Goal: Transaction & Acquisition: Book appointment/travel/reservation

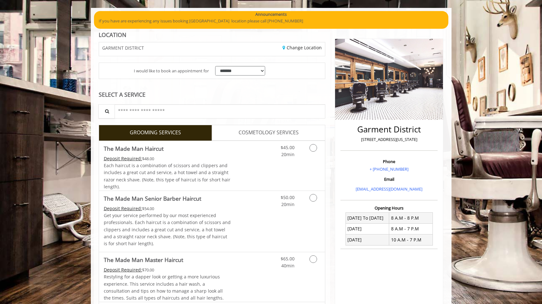
scroll to position [46, 0]
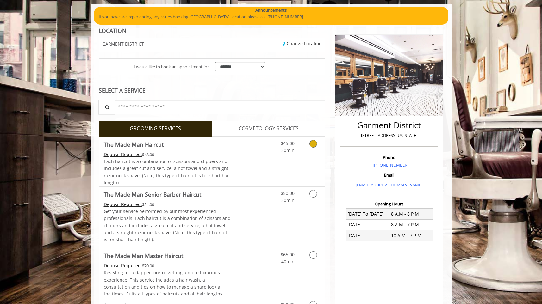
click at [312, 144] on icon "Grooming services" at bounding box center [313, 144] width 8 height 8
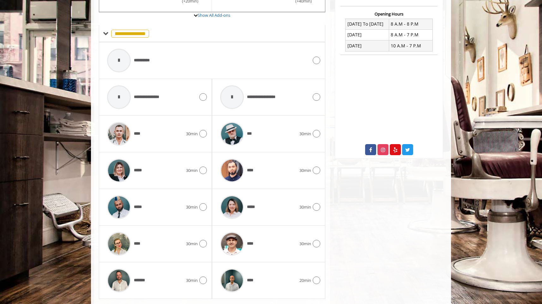
scroll to position [253, 0]
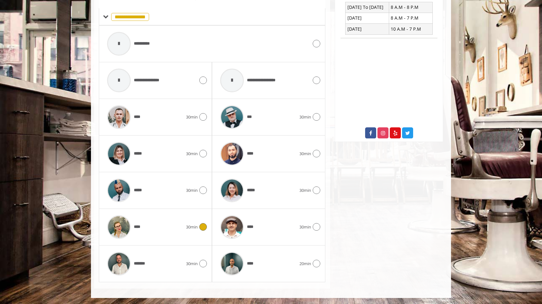
click at [121, 228] on img at bounding box center [119, 227] width 24 height 24
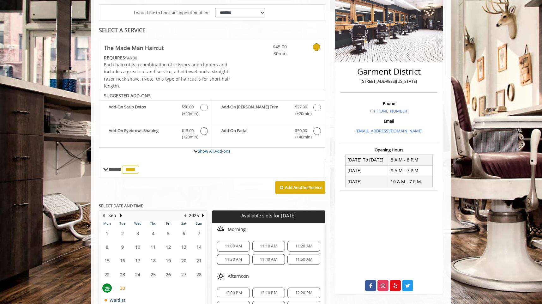
scroll to position [133, 0]
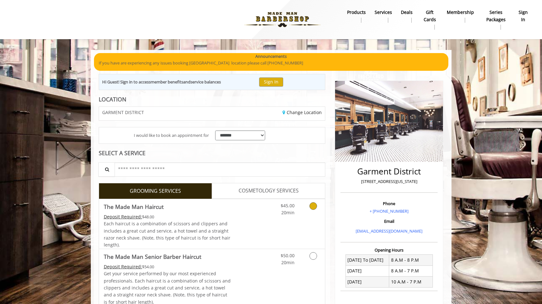
click at [311, 206] on icon "Grooming services" at bounding box center [313, 206] width 8 height 8
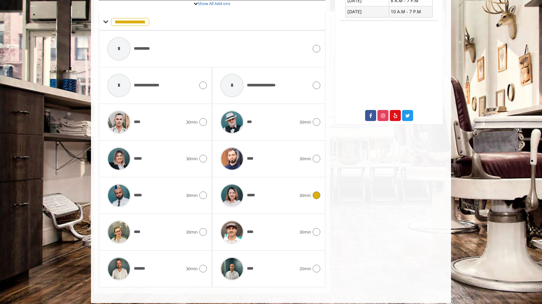
scroll to position [275, 0]
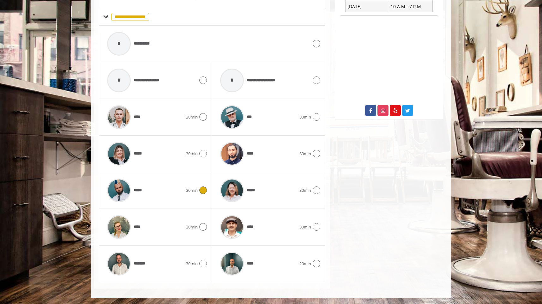
click at [201, 190] on icon at bounding box center [203, 191] width 8 height 8
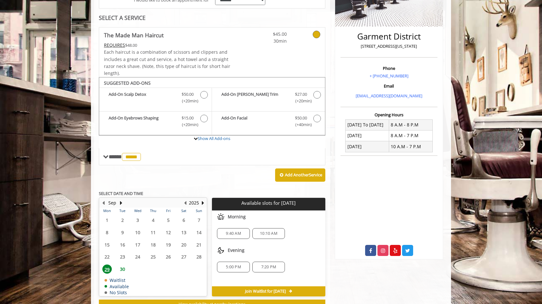
scroll to position [159, 0]
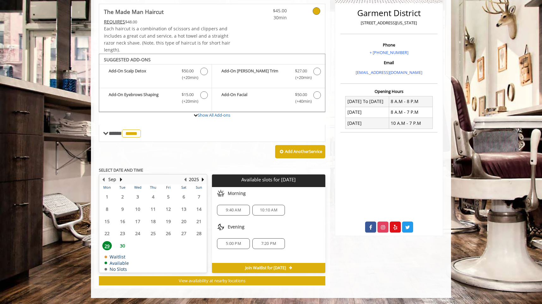
click at [125, 244] on span "30" at bounding box center [122, 245] width 9 height 9
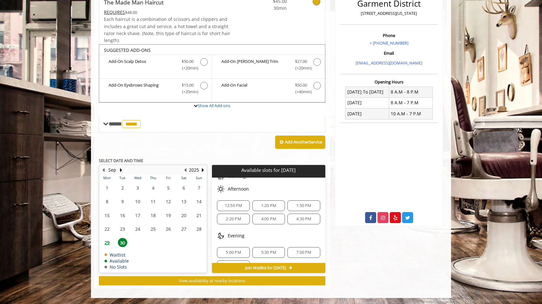
scroll to position [46, 0]
click at [231, 248] on span "5:00 PM" at bounding box center [233, 248] width 15 height 5
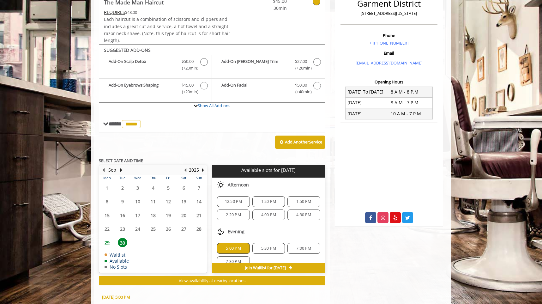
scroll to position [282, 0]
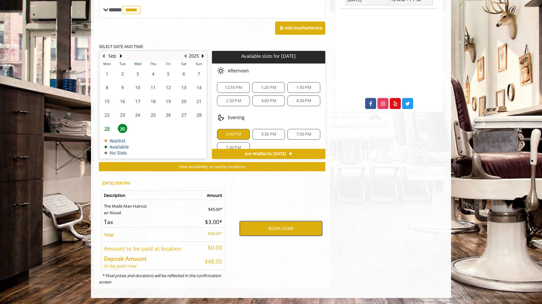
click at [289, 230] on button "BOOK NOW" at bounding box center [281, 228] width 83 height 15
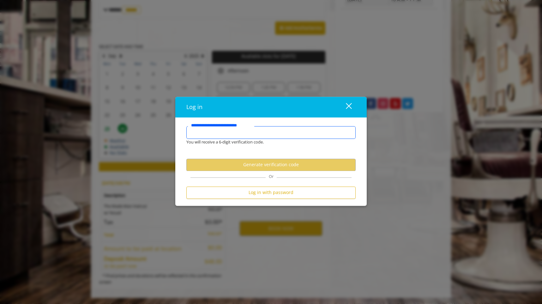
click at [247, 134] on input "**********" at bounding box center [271, 132] width 169 height 13
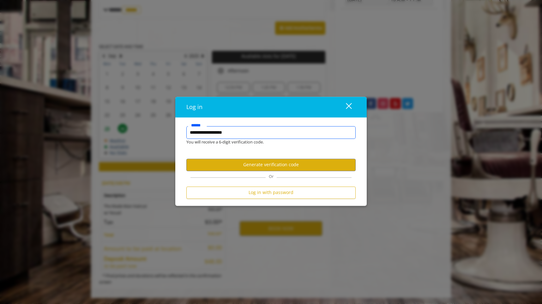
type input "**********"
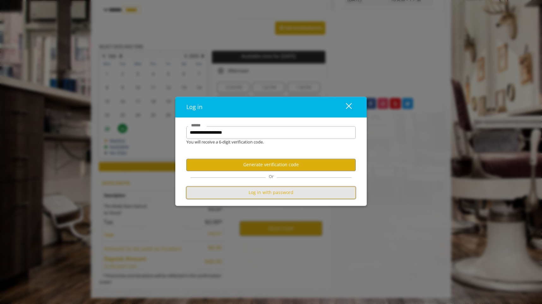
click at [275, 197] on button "Log in with password" at bounding box center [271, 193] width 169 height 12
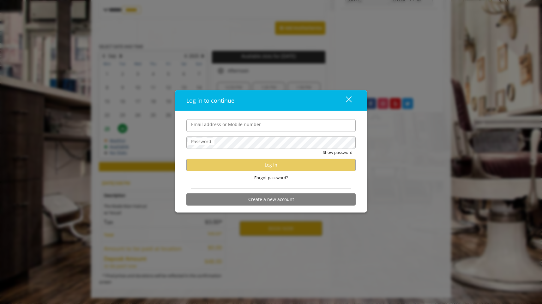
click at [226, 126] on input "Email address or Mobile number" at bounding box center [271, 125] width 169 height 13
type input "**********"
click at [348, 143] on keeper-lock "Open Keeper Popup" at bounding box center [349, 143] width 8 height 8
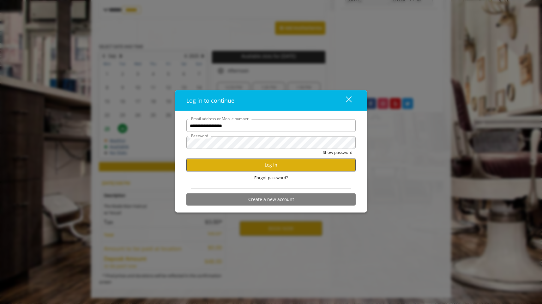
click at [292, 167] on button "Log in" at bounding box center [271, 165] width 169 height 12
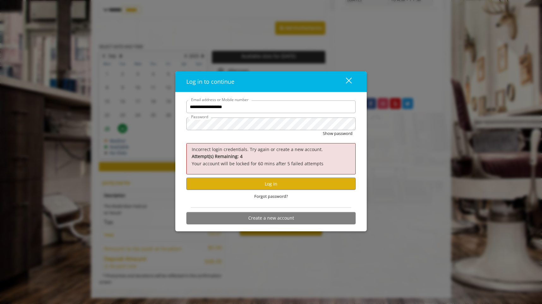
click at [348, 125] on keeper-lock "Open Keeper Popup" at bounding box center [349, 124] width 8 height 8
click at [273, 184] on button "Log in" at bounding box center [271, 184] width 169 height 12
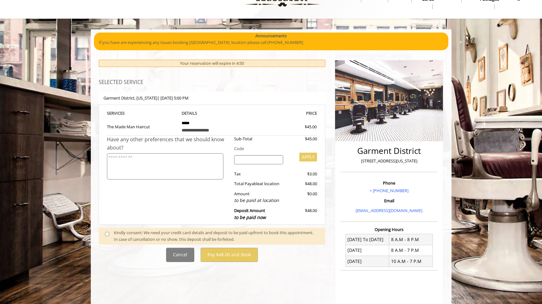
scroll to position [80, 0]
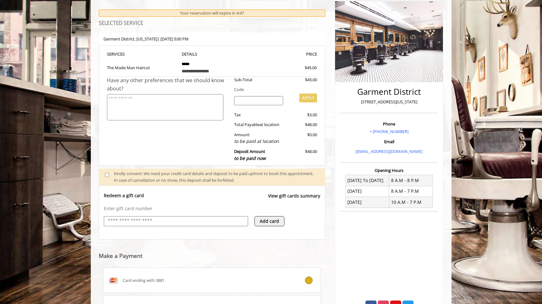
click at [174, 219] on input "text" at bounding box center [175, 221] width 137 height 8
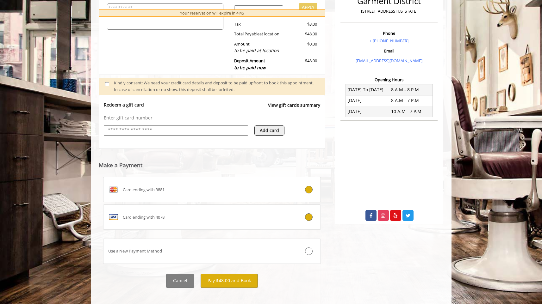
scroll to position [176, 0]
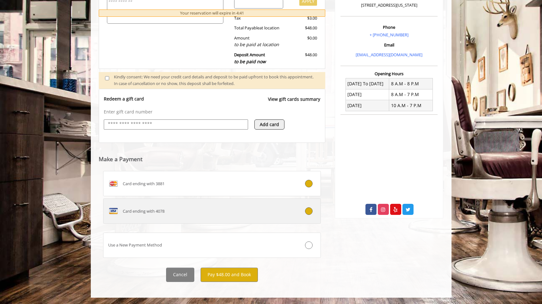
click at [239, 213] on div "Card ending with 4078" at bounding box center [193, 211] width 181 height 10
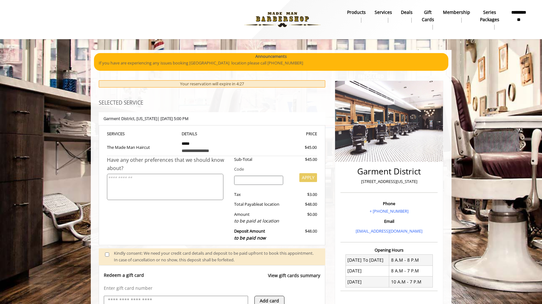
scroll to position [170, 0]
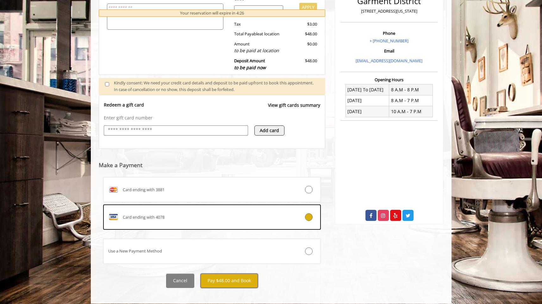
click at [242, 281] on button "Pay $48.00 and Book" at bounding box center [228, 281] width 57 height 14
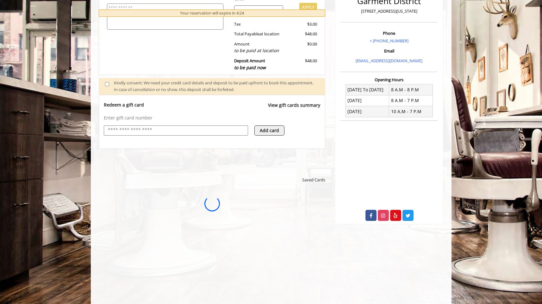
scroll to position [0, 0]
